Goal: Task Accomplishment & Management: Manage account settings

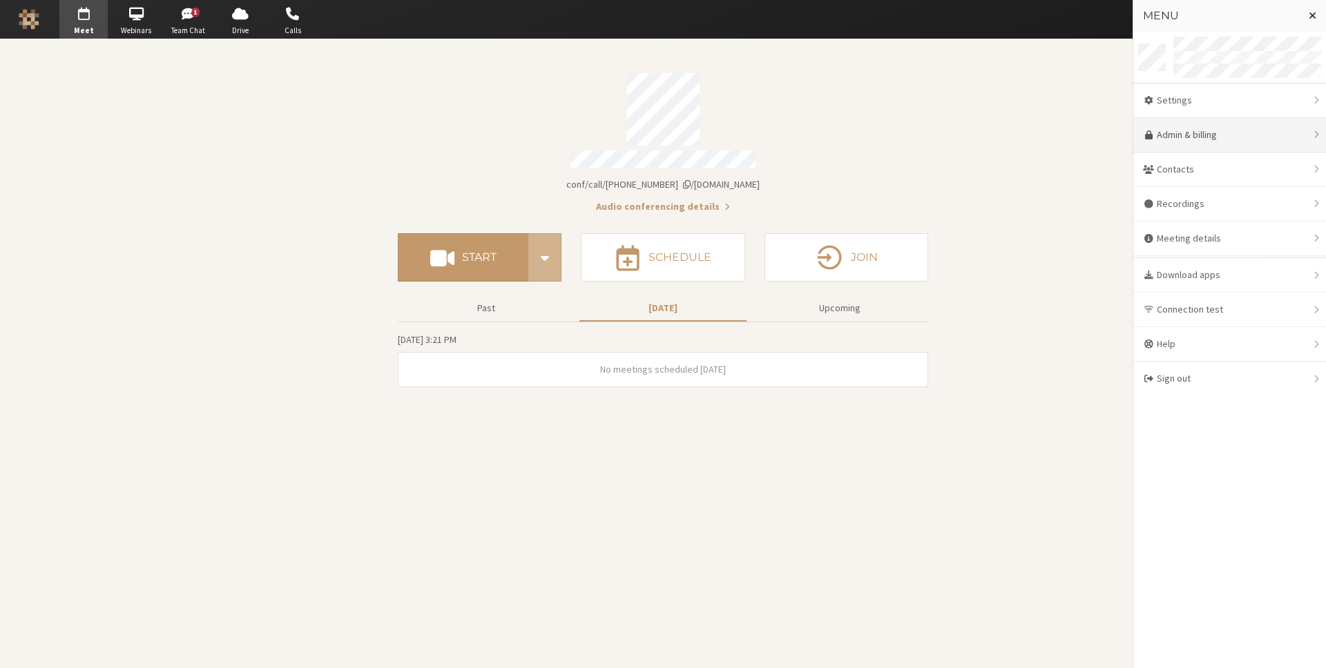
click at [1240, 131] on link "Admin & billing" at bounding box center [1229, 135] width 193 height 35
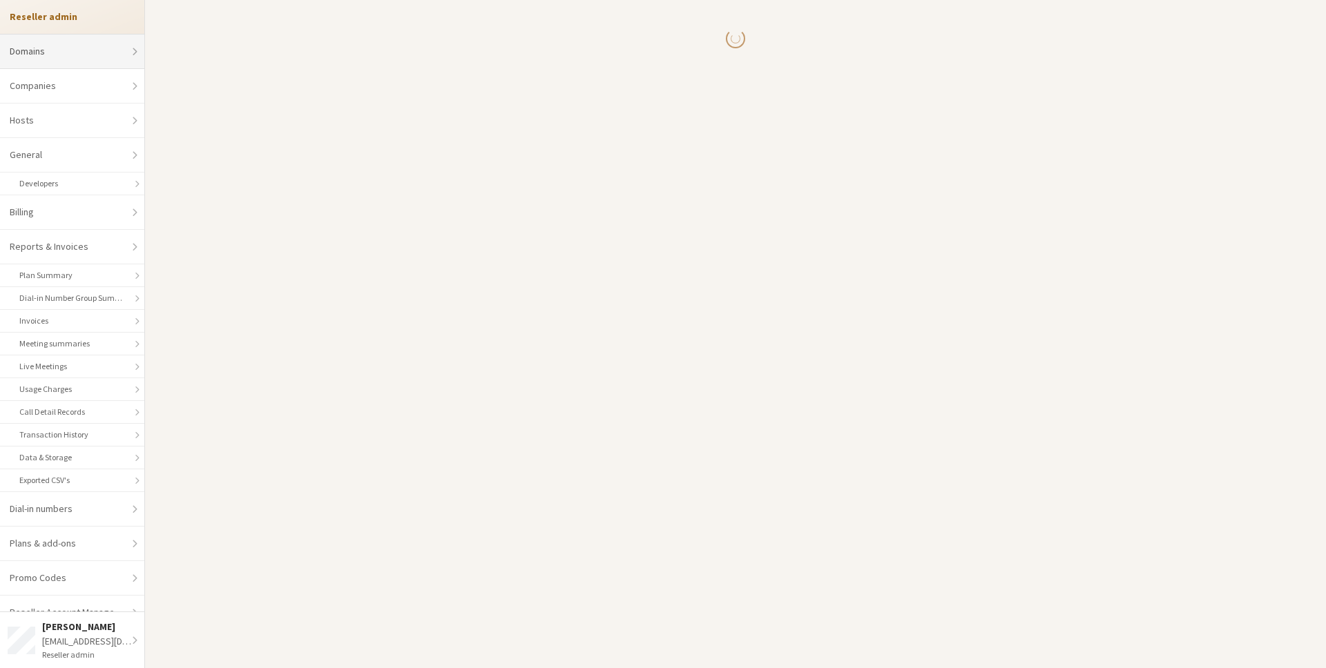
select select "10"
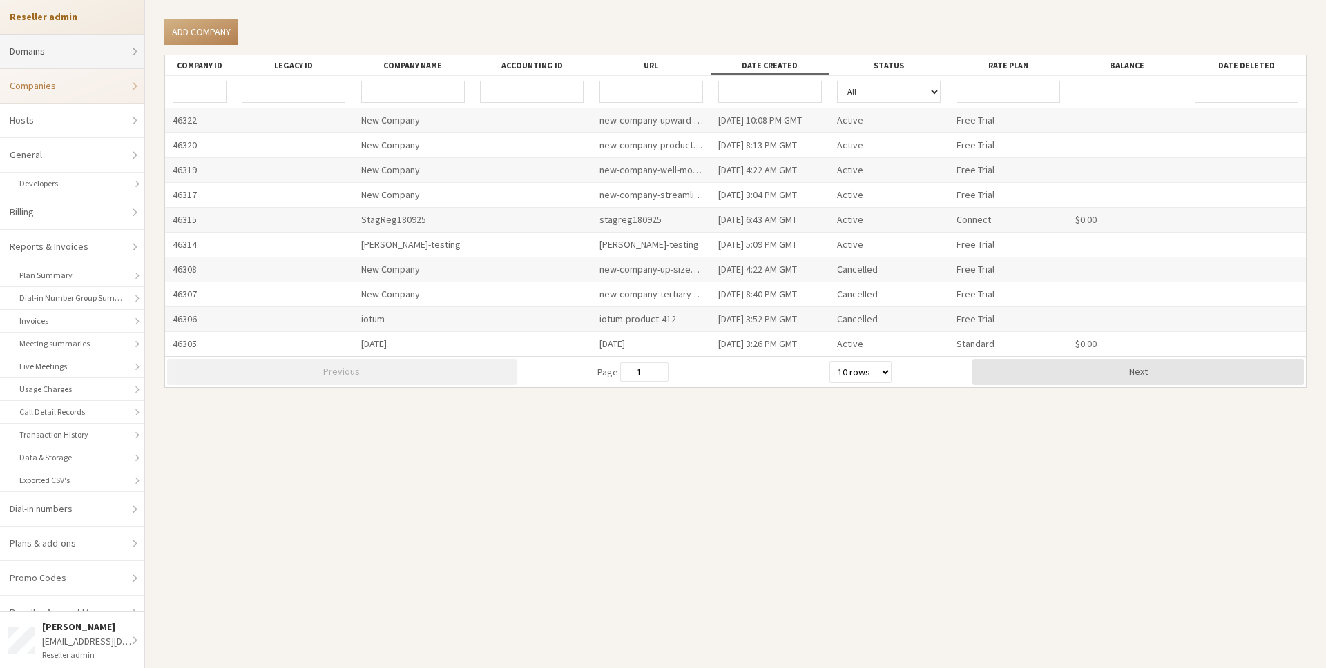
click at [80, 45] on link "Domains" at bounding box center [72, 52] width 144 height 35
select select "20"
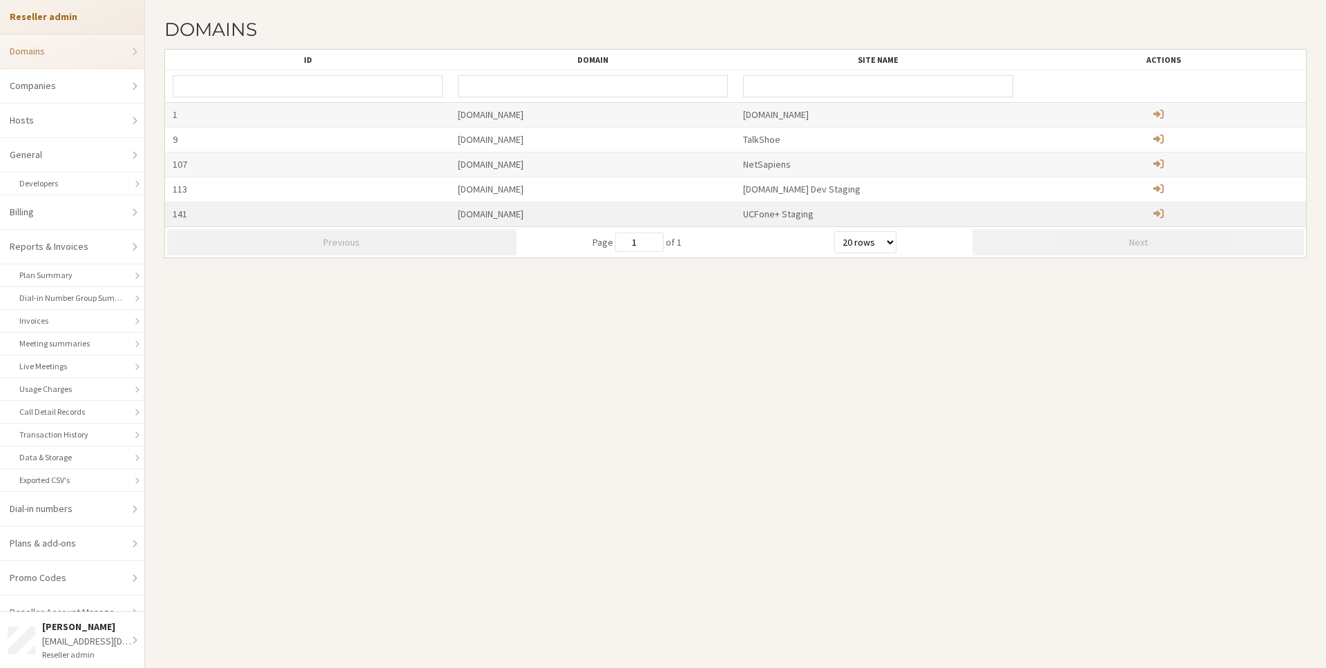
click at [665, 219] on div "[DOMAIN_NAME]" at bounding box center [592, 214] width 285 height 24
click at [1161, 212] on span "Administer child domain" at bounding box center [1158, 214] width 10 height 12
